Goal: Task Accomplishment & Management: Manage account settings

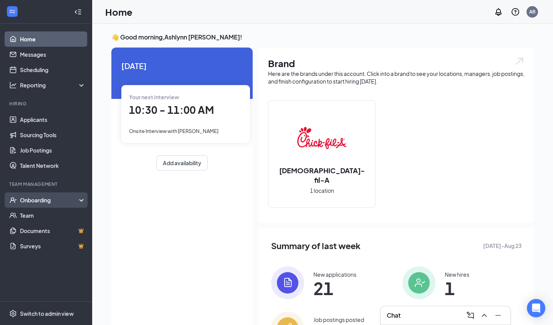
click at [41, 200] on div "Onboarding" at bounding box center [49, 200] width 59 height 8
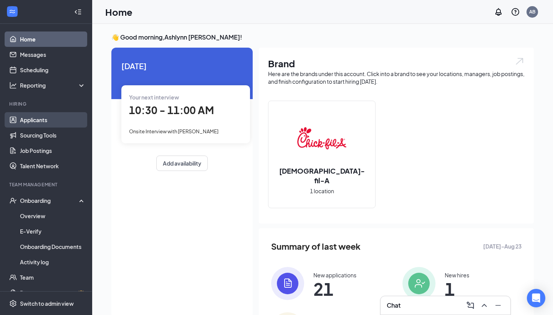
click at [53, 121] on link "Applicants" at bounding box center [53, 119] width 66 height 15
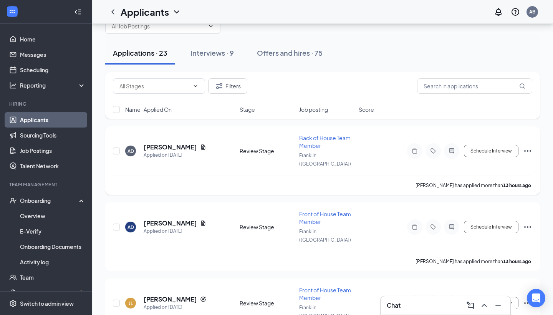
scroll to position [31, 0]
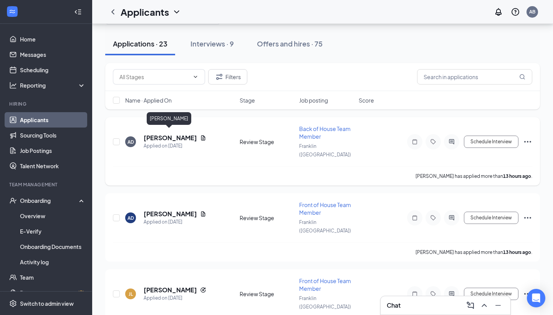
click at [175, 134] on h5 "[PERSON_NAME]" at bounding box center [170, 138] width 53 height 8
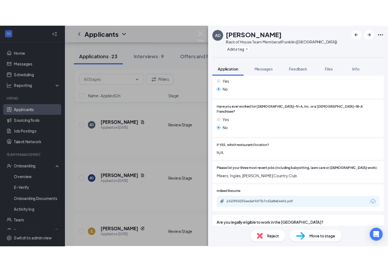
scroll to position [196, 0]
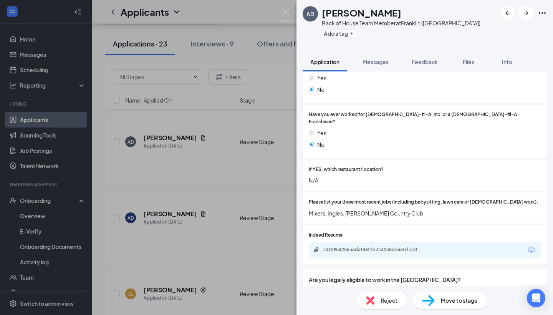
click at [532, 245] on icon "Download" at bounding box center [531, 249] width 9 height 9
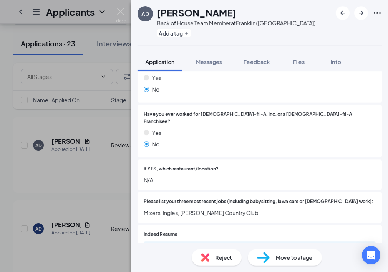
click at [114, 66] on div "AD [PERSON_NAME] Back of House Team Member at [GEOGRAPHIC_DATA] ([GEOGRAPHIC_DA…" at bounding box center [194, 136] width 388 height 272
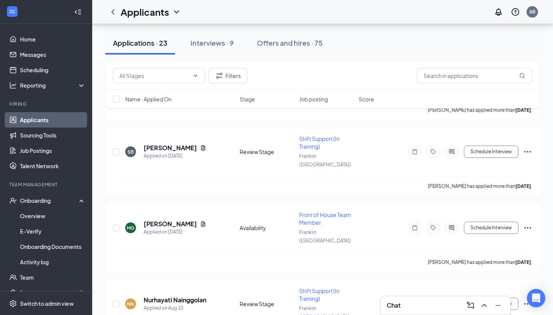
scroll to position [1389, 0]
click at [525, 299] on icon "Ellipses" at bounding box center [527, 303] width 9 height 9
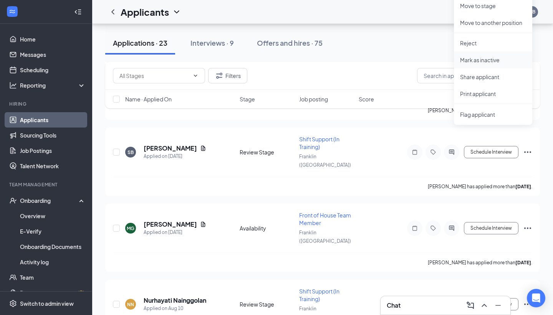
click at [488, 58] on p "Mark as inactive" at bounding box center [493, 60] width 66 height 8
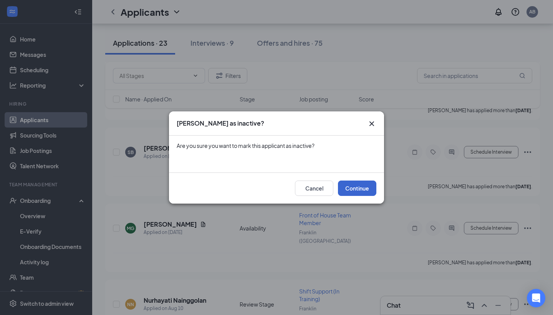
click at [351, 192] on button "Continue" at bounding box center [357, 187] width 38 height 15
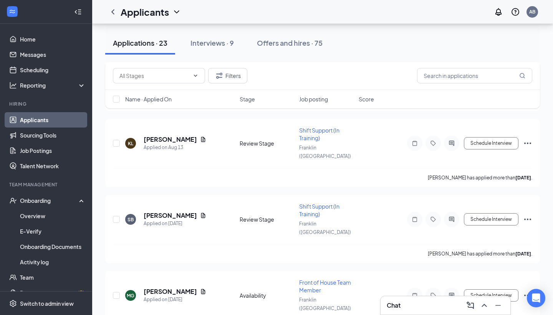
scroll to position [1321, 0]
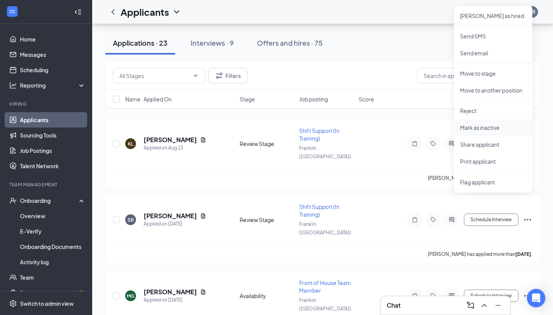
click at [487, 128] on p "Mark as inactive" at bounding box center [493, 128] width 66 height 8
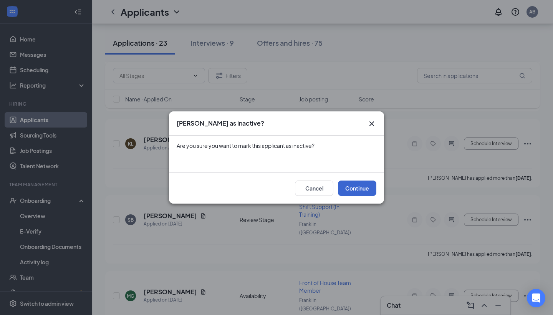
click at [359, 184] on button "Continue" at bounding box center [357, 187] width 38 height 15
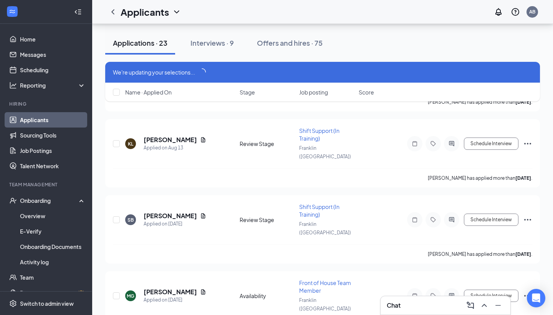
scroll to position [1314, 0]
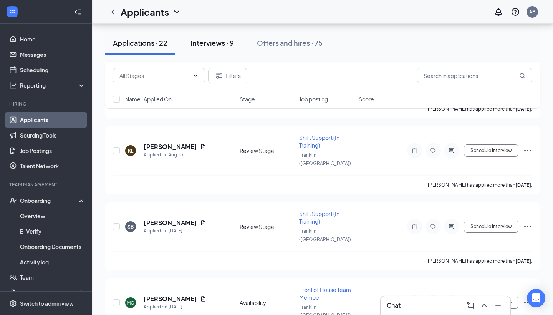
click at [211, 47] on div "Interviews · 9" at bounding box center [211, 43] width 43 height 10
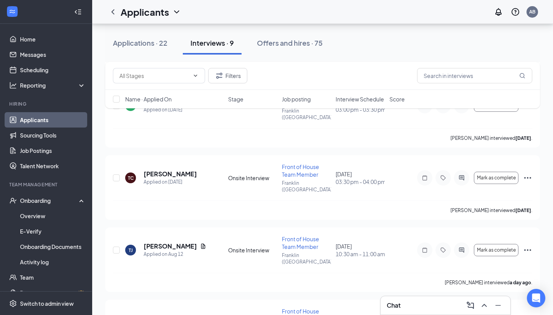
scroll to position [426, 0]
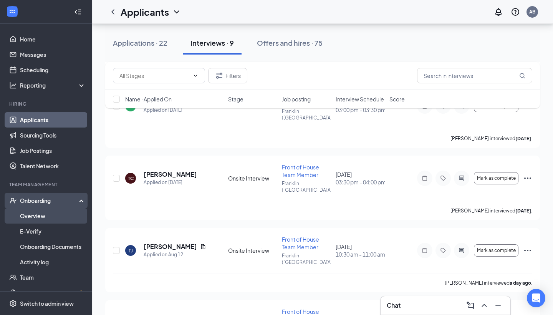
click at [41, 215] on link "Overview" at bounding box center [53, 215] width 66 height 15
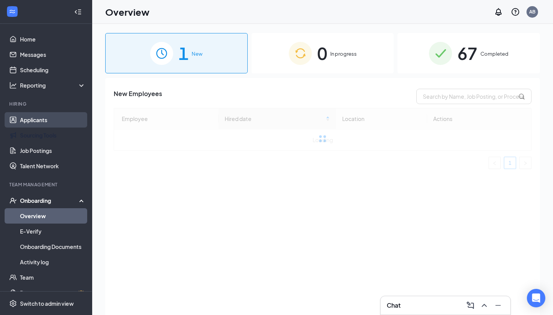
click at [43, 123] on link "Applicants" at bounding box center [53, 119] width 66 height 15
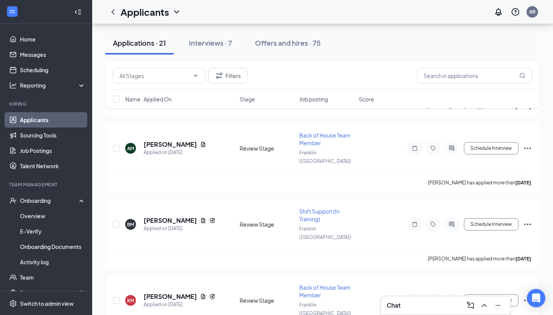
scroll to position [713, 0]
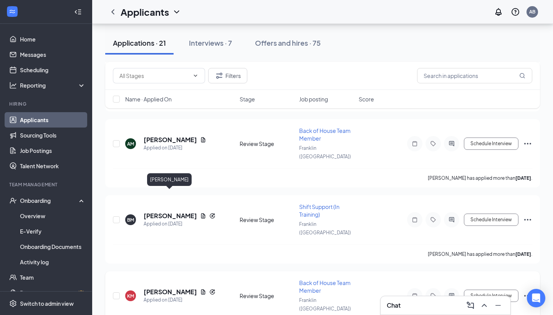
click at [158, 287] on h5 "[PERSON_NAME]" at bounding box center [170, 291] width 53 height 8
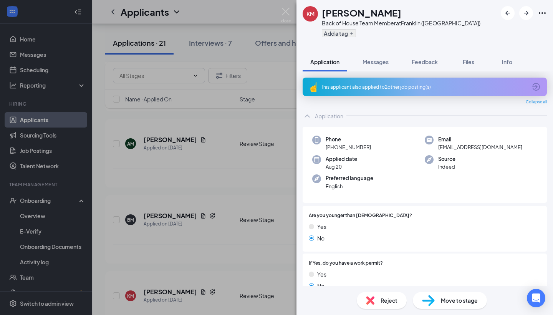
click at [345, 33] on button "Add a tag" at bounding box center [339, 33] width 34 height 8
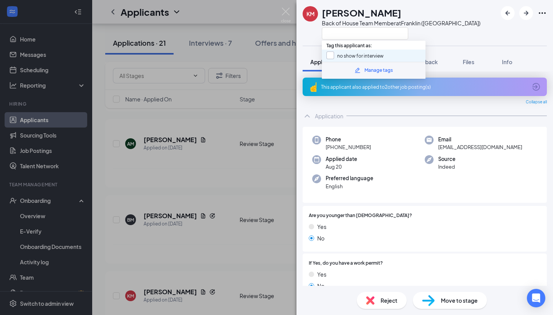
click at [330, 53] on input "no show for interview" at bounding box center [354, 55] width 57 height 8
checkbox input "true"
click at [360, 101] on div "Collapse all" at bounding box center [424, 102] width 244 height 6
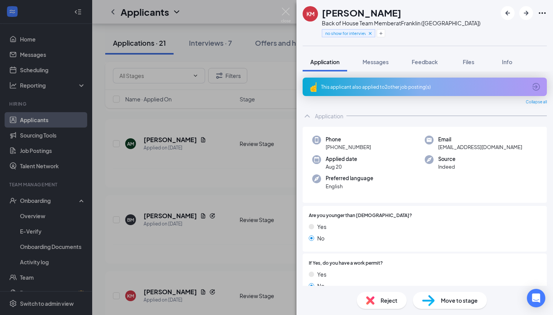
click at [203, 149] on div "KM [PERSON_NAME] Back of House Team Member at [GEOGRAPHIC_DATA] ([GEOGRAPHIC_DA…" at bounding box center [276, 157] width 553 height 315
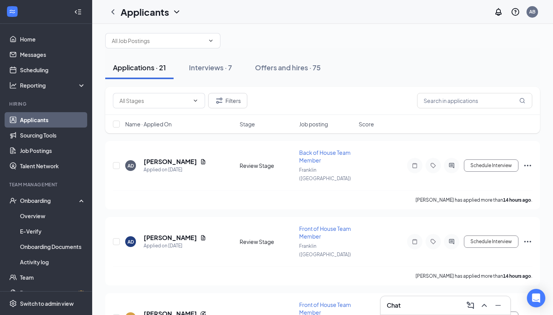
scroll to position [8, 0]
click at [40, 66] on link "Scheduling" at bounding box center [53, 69] width 66 height 15
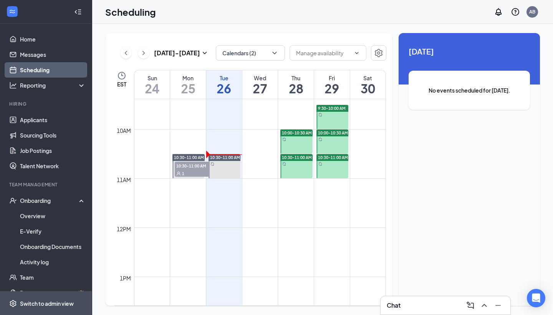
click at [38, 304] on div "Switch to admin view" at bounding box center [47, 303] width 54 height 8
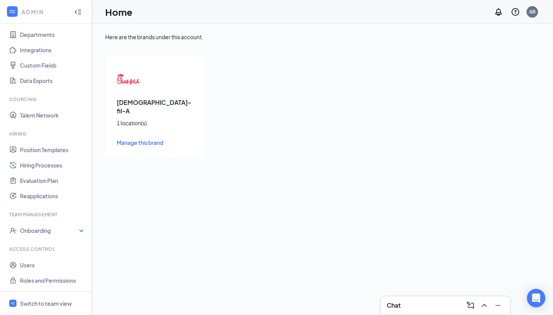
scroll to position [70, 0]
click at [57, 277] on link "Roles and Permissions" at bounding box center [53, 279] width 66 height 15
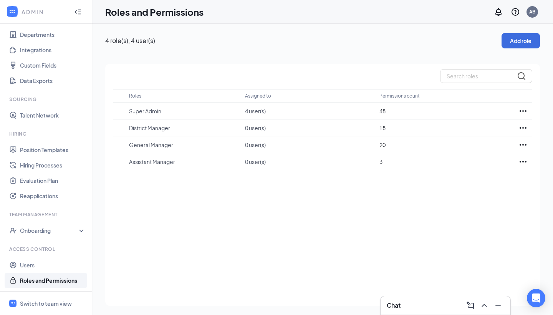
click at [78, 12] on icon "Collapse" at bounding box center [78, 12] width 8 height 8
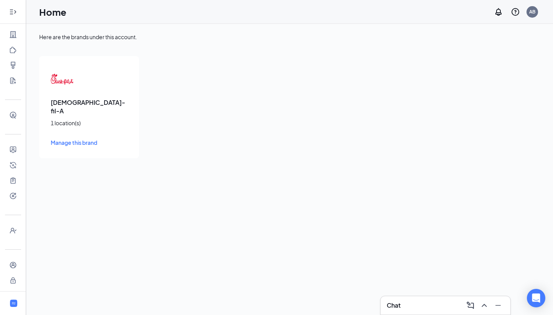
click at [18, 10] on div at bounding box center [12, 11] width 15 height 15
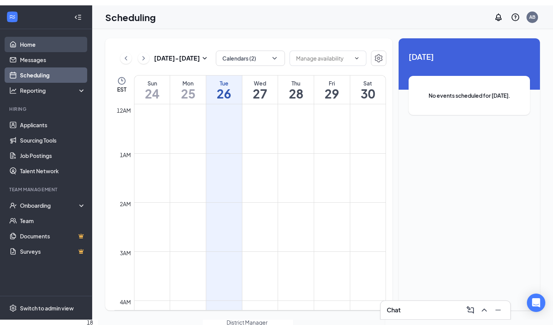
scroll to position [377, 0]
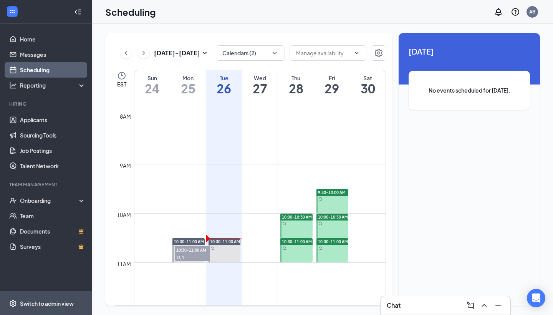
click at [43, 297] on span "Switch to admin view" at bounding box center [53, 302] width 66 height 23
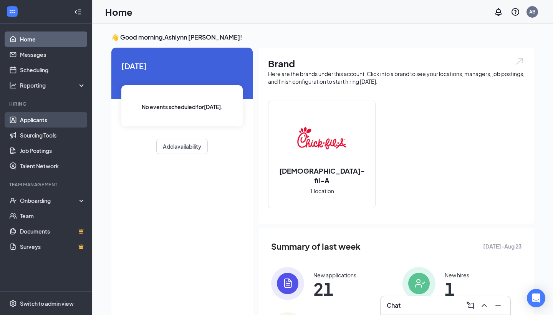
click at [38, 121] on link "Applicants" at bounding box center [53, 119] width 66 height 15
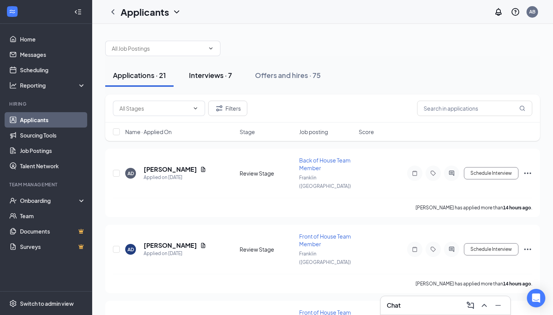
click at [221, 77] on div "Interviews · 7" at bounding box center [210, 75] width 43 height 10
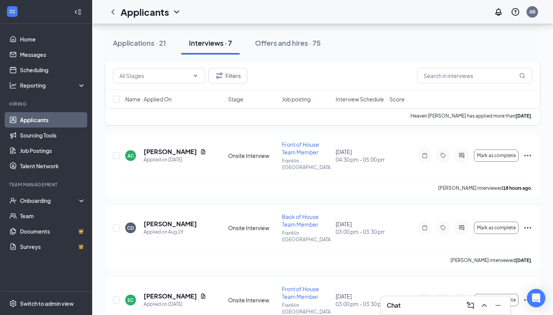
scroll to position [89, 0]
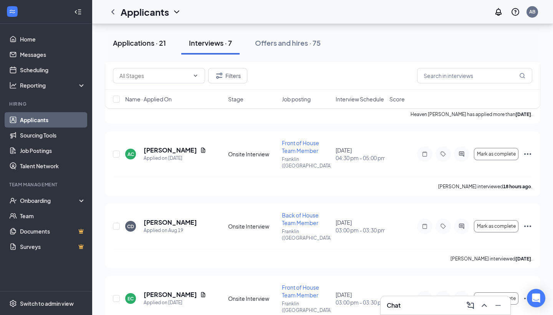
click at [136, 48] on button "Applications · 21" at bounding box center [139, 42] width 68 height 23
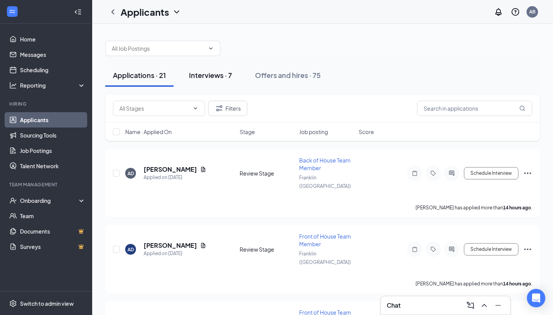
click at [219, 75] on div "Interviews · 7" at bounding box center [210, 75] width 43 height 10
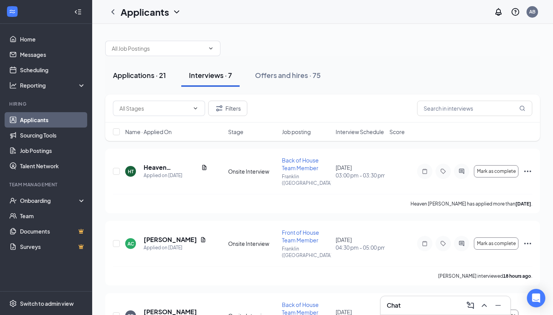
click at [158, 77] on div "Applications · 21" at bounding box center [139, 75] width 53 height 10
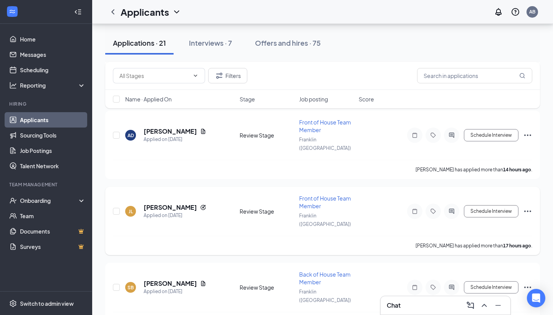
scroll to position [108, 0]
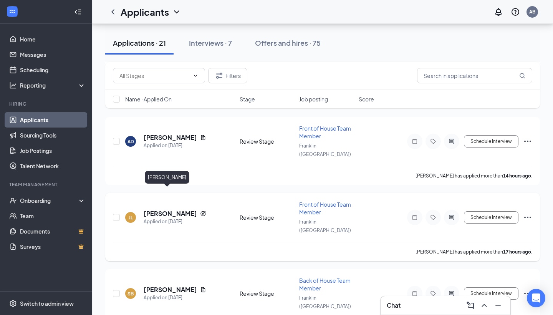
click at [155, 209] on h5 "[PERSON_NAME]" at bounding box center [170, 213] width 53 height 8
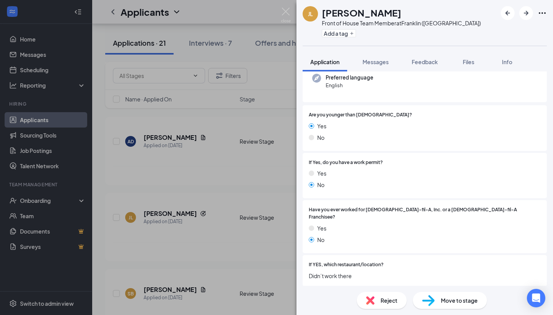
scroll to position [107, 0]
click at [222, 172] on div "JL Jaxon Linn Front of House Team Member at Franklin (NC) Add a tag Application…" at bounding box center [276, 157] width 553 height 315
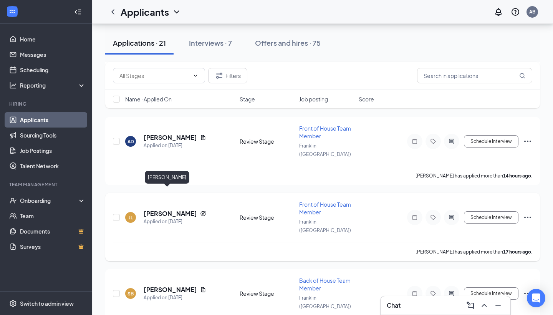
click at [161, 209] on h5 "[PERSON_NAME]" at bounding box center [170, 213] width 53 height 8
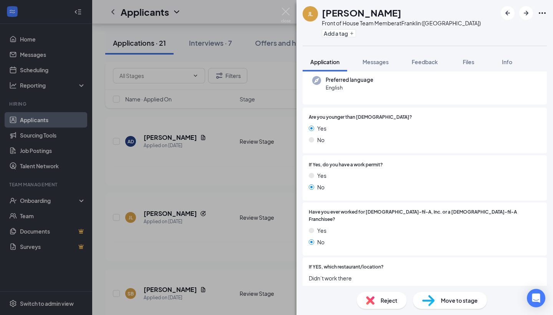
scroll to position [107, 0]
click at [281, 17] on img at bounding box center [286, 15] width 10 height 15
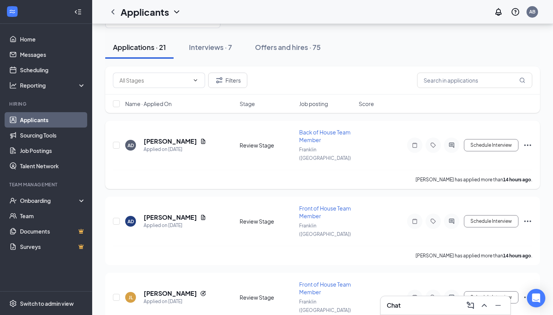
scroll to position [31, 0]
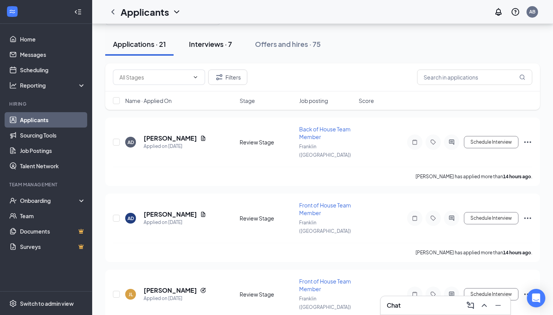
click at [219, 46] on div "Interviews · 7" at bounding box center [210, 44] width 43 height 10
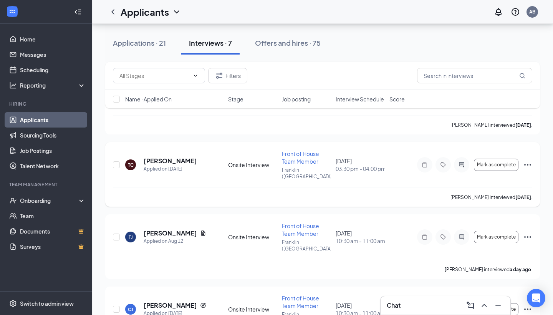
scroll to position [295, 0]
click at [532, 305] on icon "Ellipses" at bounding box center [527, 309] width 9 height 9
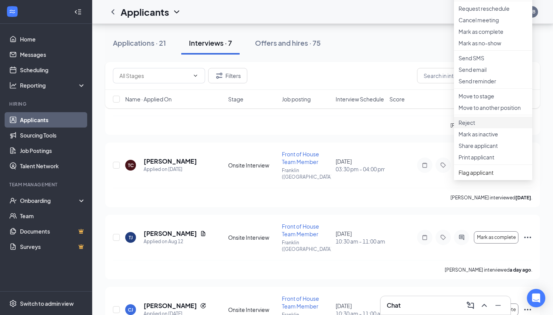
click at [480, 126] on p "Reject" at bounding box center [492, 123] width 69 height 8
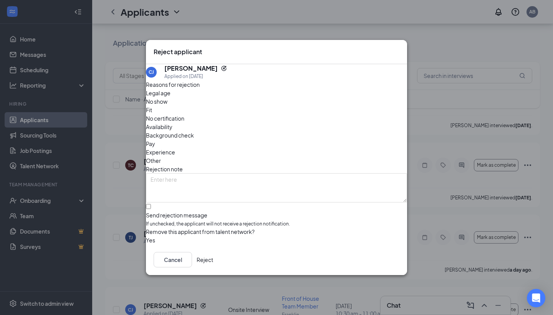
click at [172, 122] on span "Availability" at bounding box center [159, 126] width 26 height 8
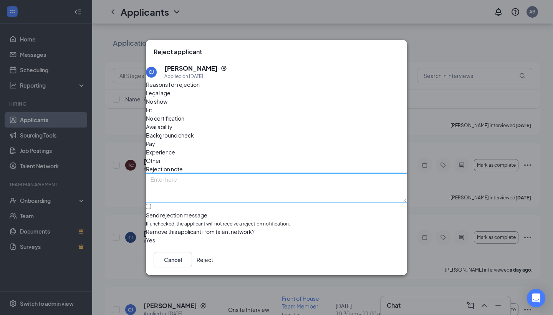
click at [176, 173] on textarea at bounding box center [276, 187] width 261 height 29
type textarea "Availabiliy"
click at [168, 173] on textarea "Availabiliy" at bounding box center [276, 187] width 261 height 29
click at [170, 173] on textarea "Availabiliy" at bounding box center [276, 187] width 261 height 29
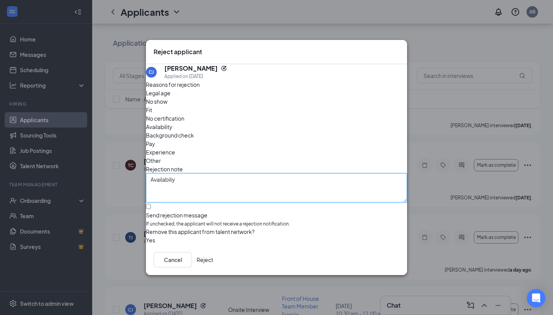
click at [193, 173] on textarea "Availabiliy" at bounding box center [276, 187] width 261 height 29
drag, startPoint x: 193, startPoint y: 160, endPoint x: 157, endPoint y: 162, distance: 36.5
click at [157, 173] on textarea "Availabiliy" at bounding box center [276, 187] width 261 height 29
type textarea "Availability"
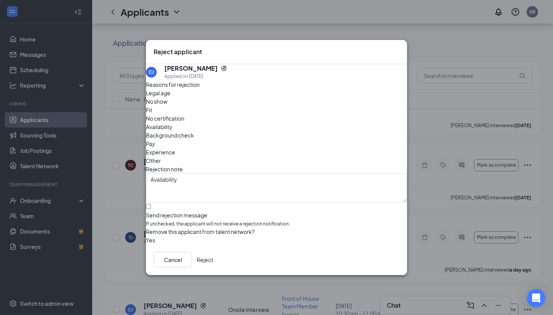
click at [213, 261] on button "Reject" at bounding box center [204, 259] width 17 height 15
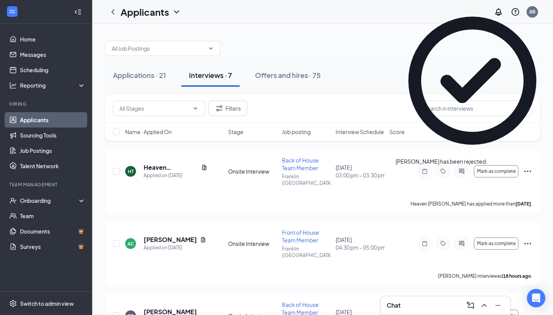
scroll to position [0, 0]
click at [139, 79] on div "Applications · 21" at bounding box center [139, 75] width 53 height 10
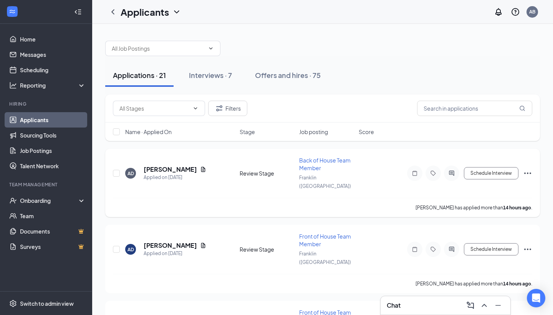
click at [527, 168] on icon "Ellipses" at bounding box center [527, 172] width 9 height 9
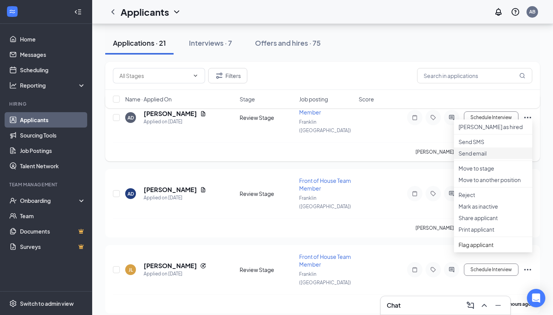
scroll to position [59, 0]
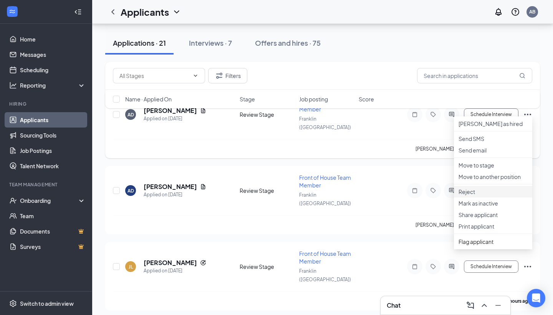
click at [490, 195] on p "Reject" at bounding box center [492, 192] width 69 height 8
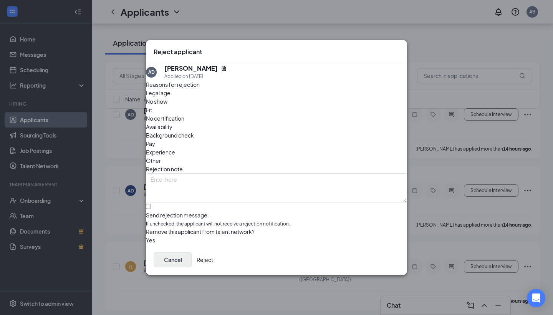
click at [192, 264] on button "Cancel" at bounding box center [173, 259] width 38 height 15
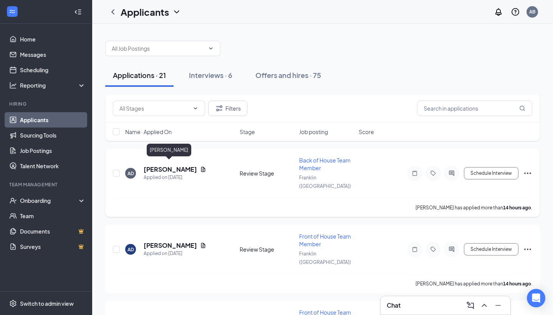
scroll to position [0, 0]
click at [167, 165] on h5 "[PERSON_NAME]" at bounding box center [170, 169] width 53 height 8
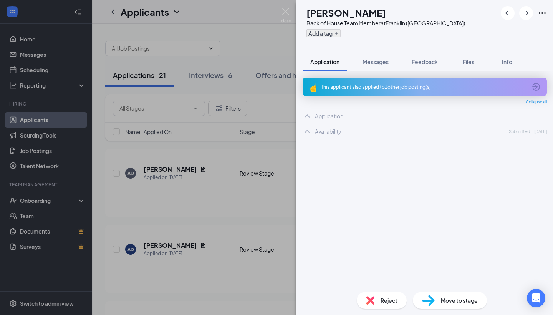
click at [340, 34] on button "Add a tag" at bounding box center [323, 33] width 34 height 8
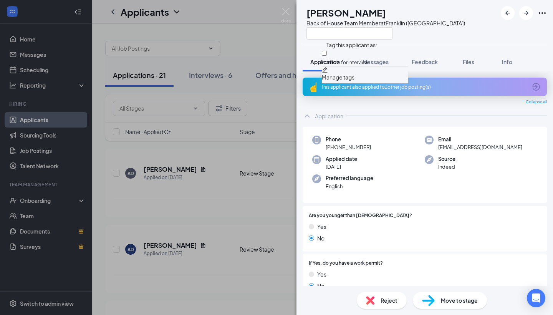
click at [328, 69] on icon "Pencil" at bounding box center [325, 70] width 6 height 6
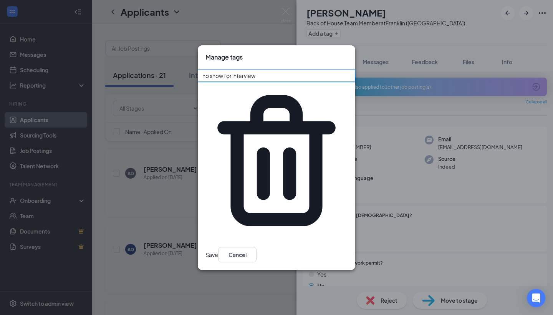
drag, startPoint x: 272, startPoint y: 155, endPoint x: 195, endPoint y: 157, distance: 76.8
click at [195, 157] on div "Manage tags no show for interview Save Cancel" at bounding box center [276, 157] width 553 height 315
click at [347, 53] on icon "Cross" at bounding box center [347, 53] width 0 height 0
